Goal: Find specific page/section: Find specific page/section

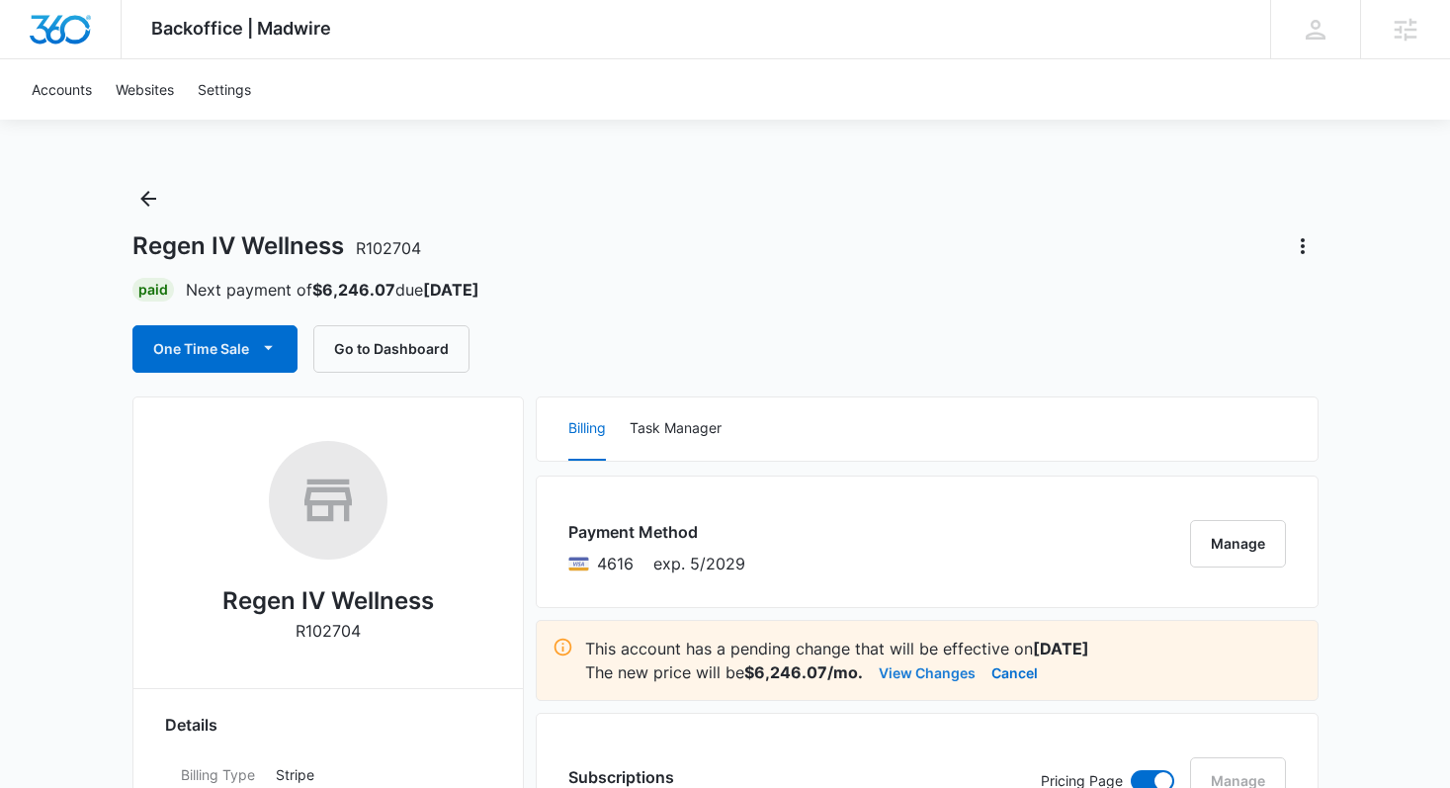
click at [913, 676] on button "View Changes" at bounding box center [927, 672] width 97 height 24
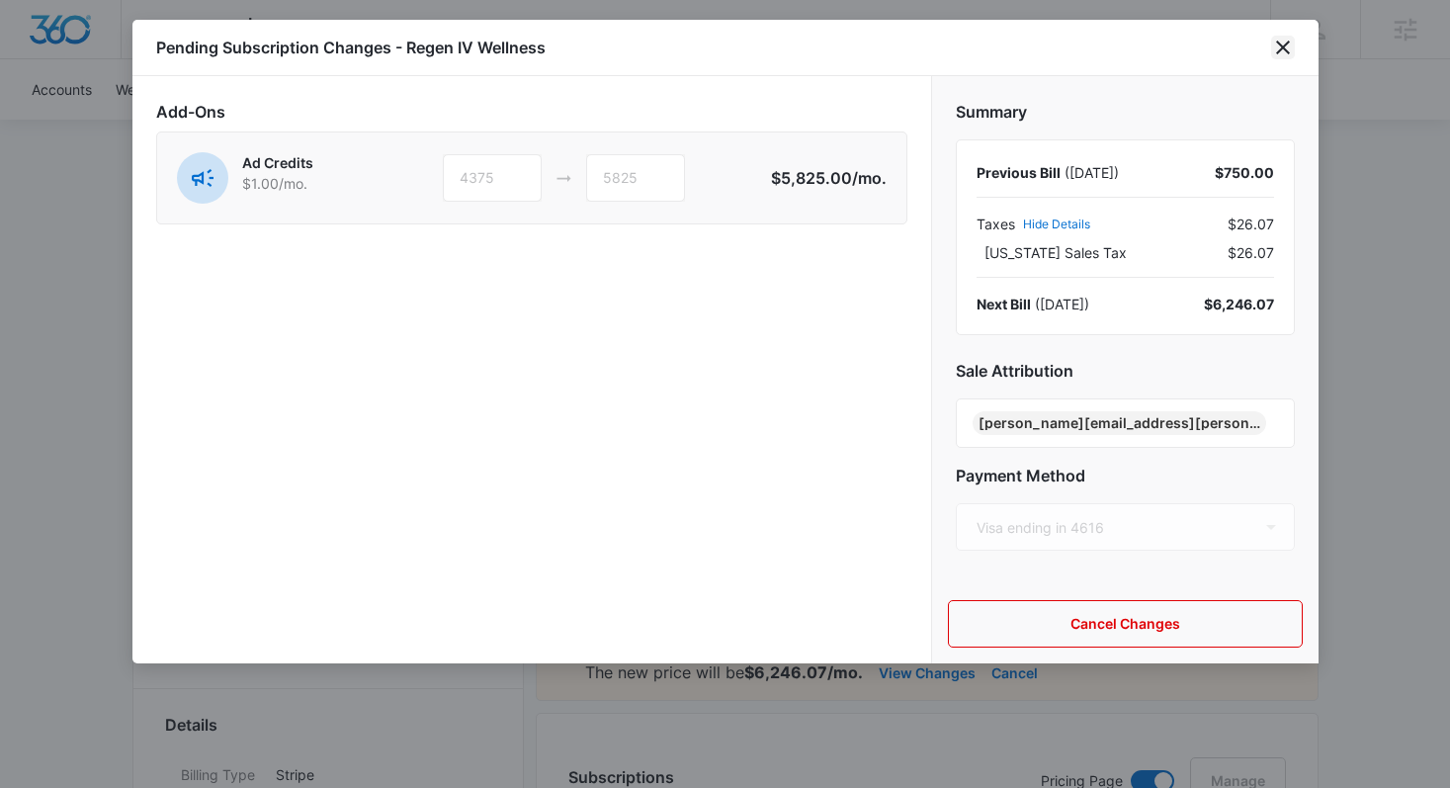
click at [1284, 53] on icon "close" at bounding box center [1283, 48] width 24 height 24
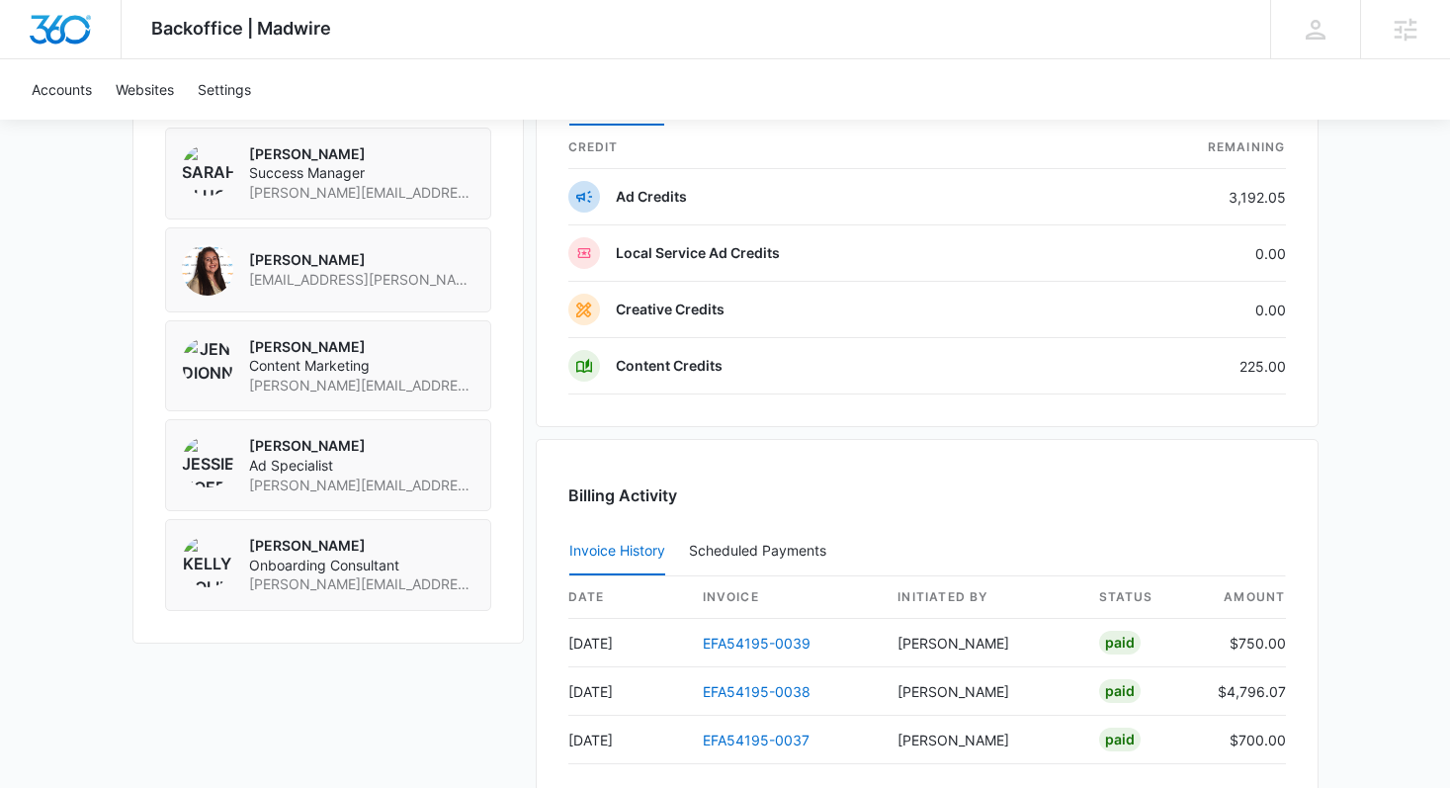
scroll to position [1609, 0]
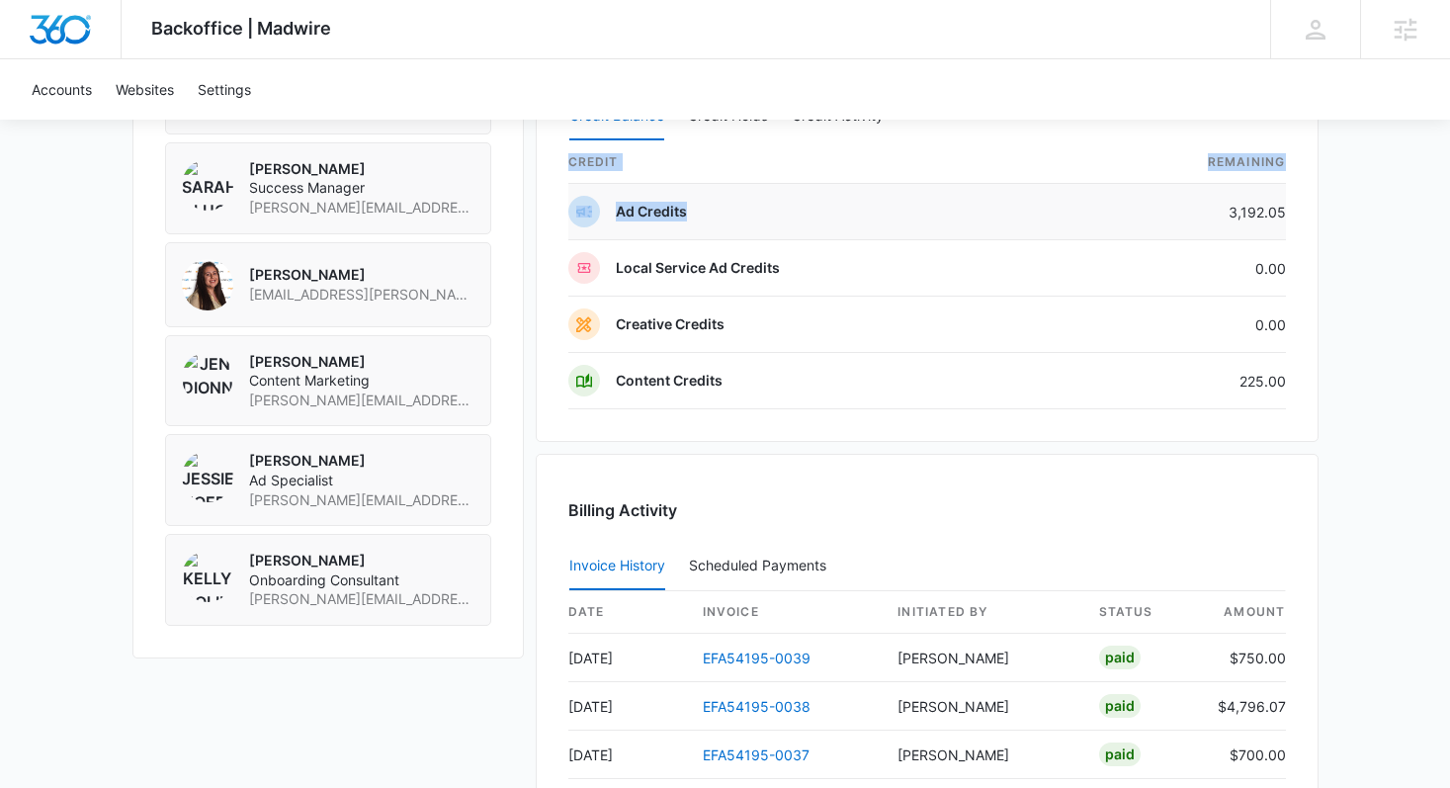
drag, startPoint x: 1293, startPoint y: 213, endPoint x: 1226, endPoint y: 211, distance: 67.3
click at [1226, 211] on div "Credits Manage Credits Credit Balance Credit Holds Credit Activity credit Remai…" at bounding box center [927, 227] width 783 height 429
click at [1226, 211] on td "3,192.05" at bounding box center [1182, 212] width 210 height 56
drag, startPoint x: 1233, startPoint y: 211, endPoint x: 1284, endPoint y: 213, distance: 51.4
click at [1284, 213] on td "3,192.05" at bounding box center [1182, 212] width 210 height 56
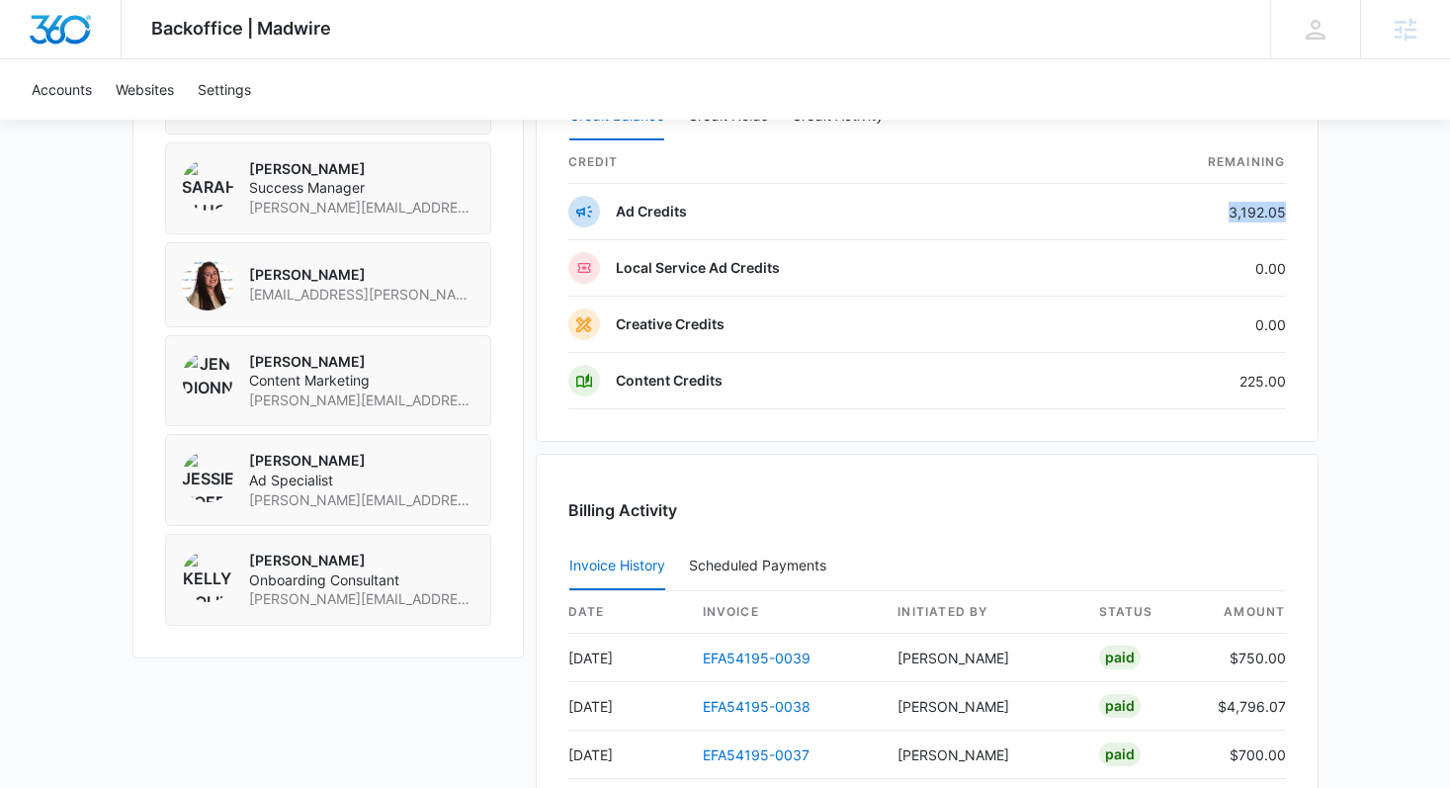
copy td "3,192.05"
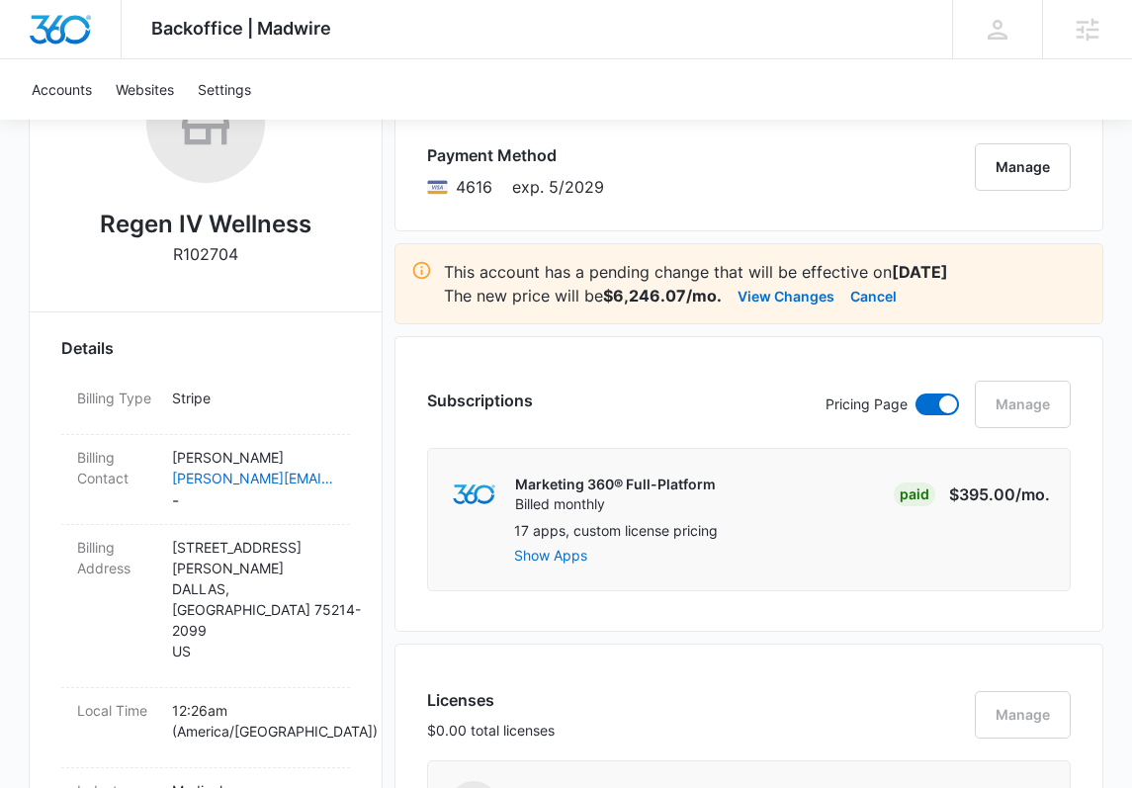
scroll to position [149, 0]
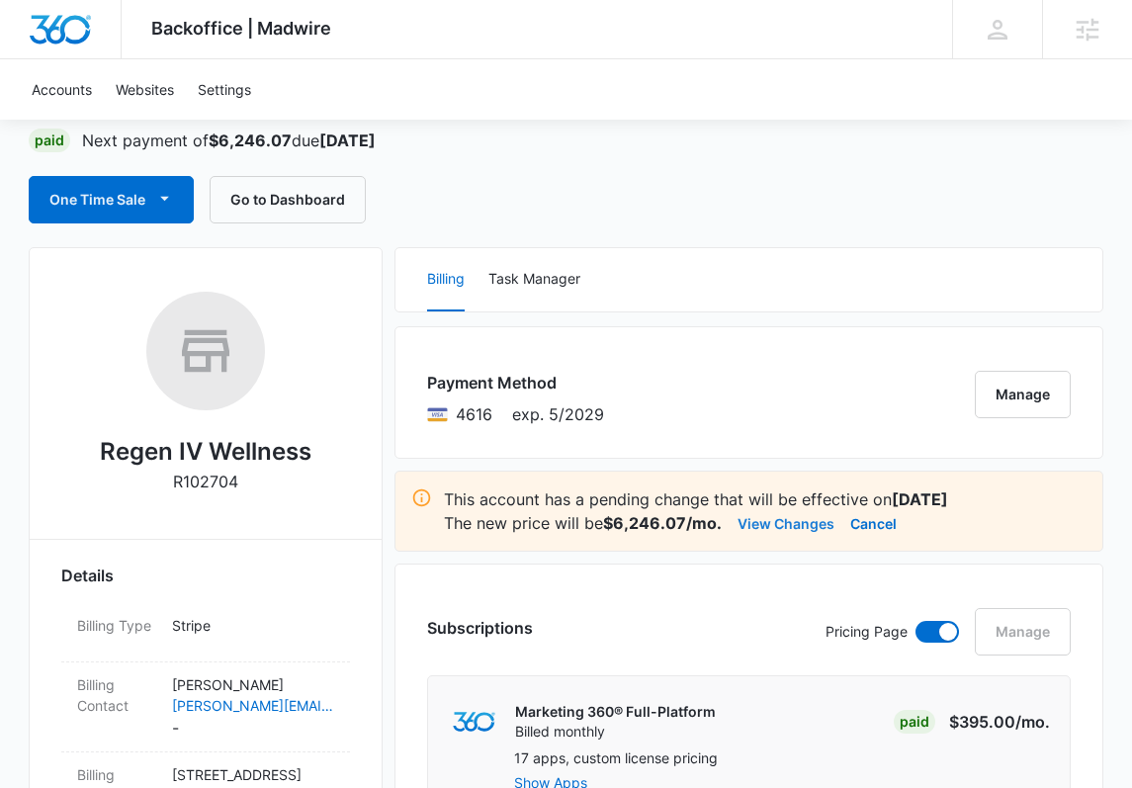
click at [769, 525] on button "View Changes" at bounding box center [786, 523] width 97 height 24
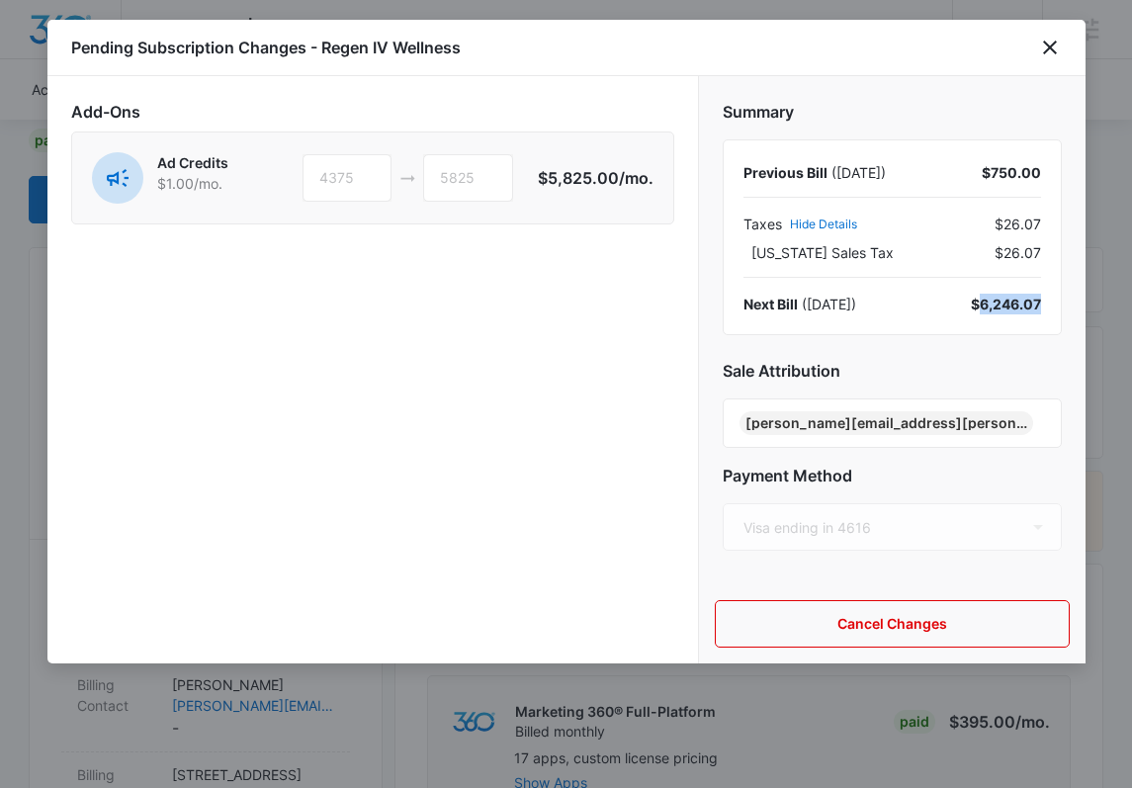
drag, startPoint x: 1039, startPoint y: 306, endPoint x: 980, endPoint y: 305, distance: 59.4
click at [980, 305] on div "$6,246.07" at bounding box center [1006, 304] width 70 height 21
copy div "6,246.07"
click at [1050, 42] on icon "close" at bounding box center [1050, 48] width 24 height 24
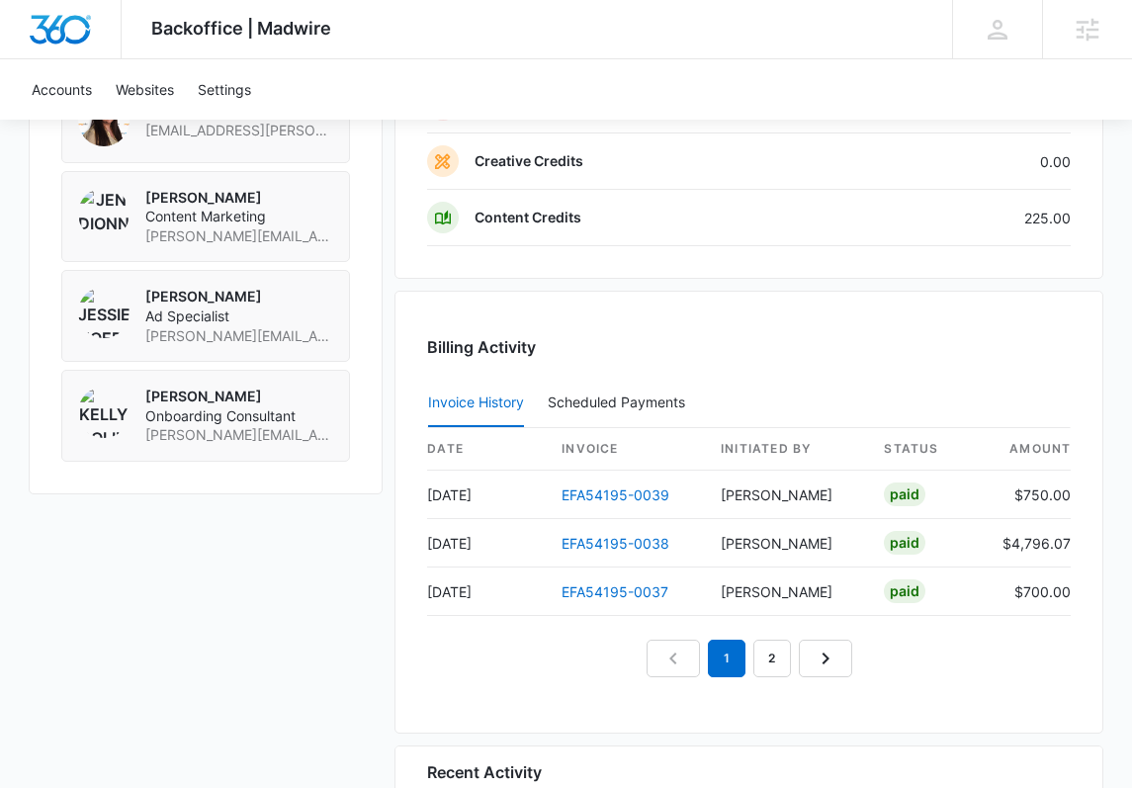
scroll to position [1800, 0]
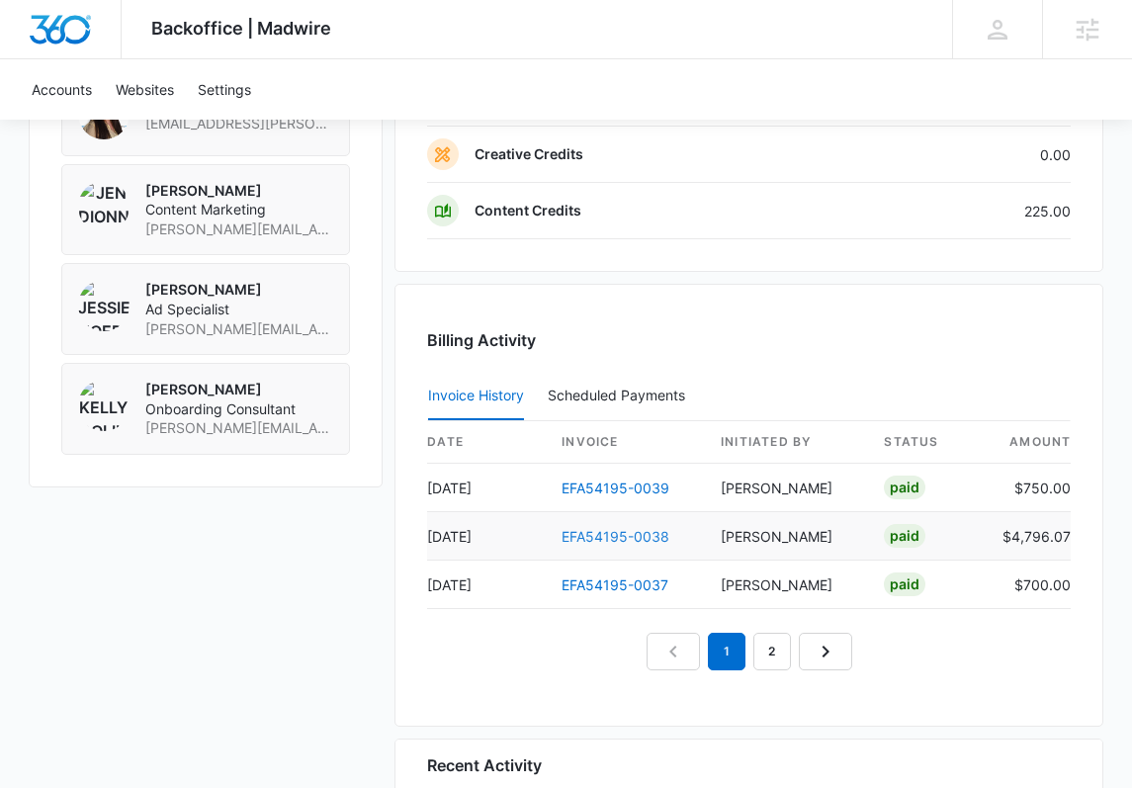
click at [613, 538] on link "EFA54195-0038" at bounding box center [616, 536] width 108 height 17
